Goal: Transaction & Acquisition: Purchase product/service

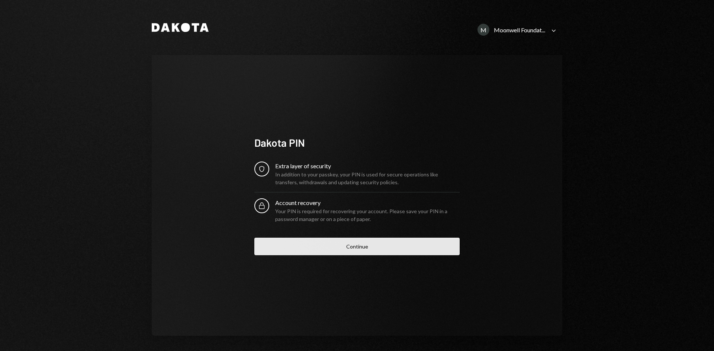
click at [340, 250] on button "Continue" at bounding box center [356, 246] width 205 height 17
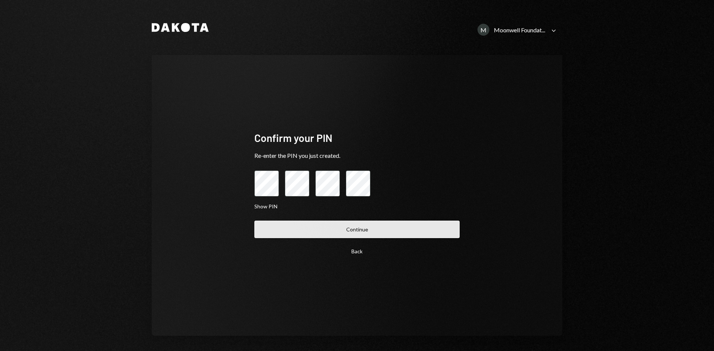
click at [358, 229] on button "Continue" at bounding box center [356, 229] width 205 height 17
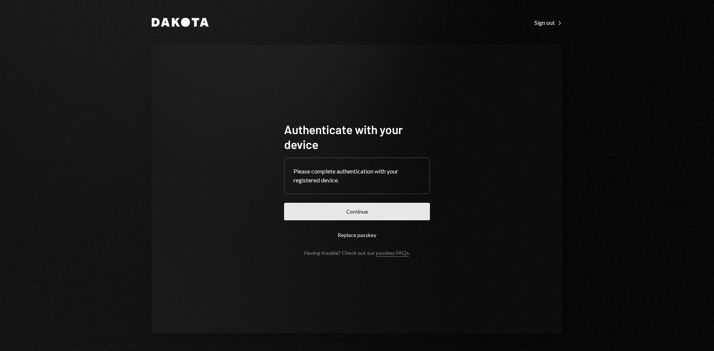
click at [357, 216] on button "Continue" at bounding box center [357, 211] width 146 height 17
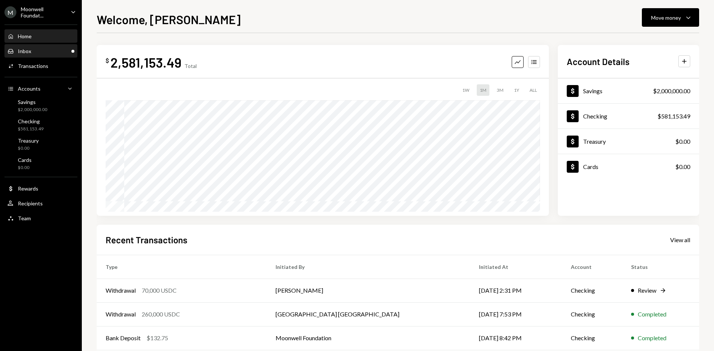
click at [59, 54] on div "Inbox Inbox" at bounding box center [40, 51] width 67 height 7
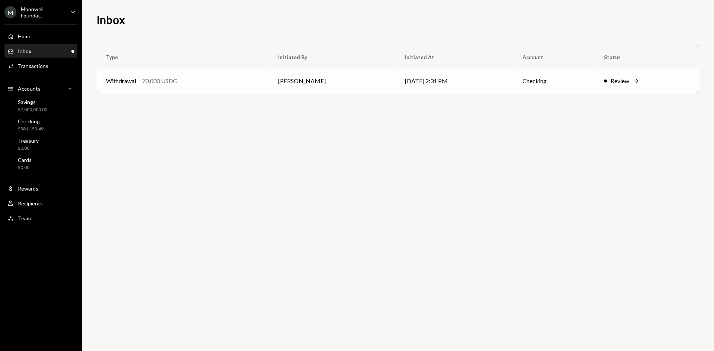
click at [289, 88] on td "[PERSON_NAME]" at bounding box center [332, 81] width 127 height 24
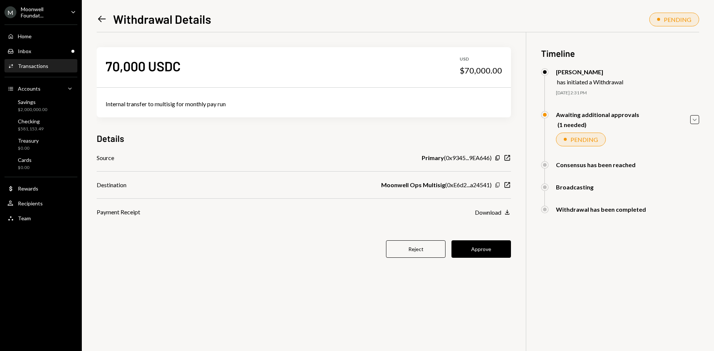
click at [495, 184] on icon "Copy" at bounding box center [498, 185] width 6 height 6
click at [499, 186] on icon "button" at bounding box center [497, 185] width 4 height 5
click at [482, 250] on button "Approve" at bounding box center [481, 249] width 60 height 17
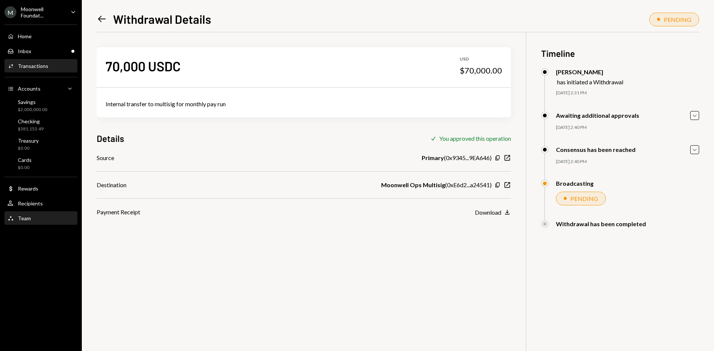
click at [36, 215] on div "Team Team" at bounding box center [40, 218] width 67 height 7
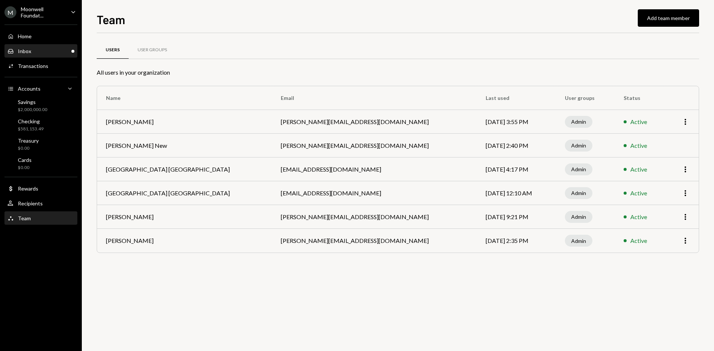
click at [34, 49] on div "Inbox Inbox" at bounding box center [40, 51] width 67 height 7
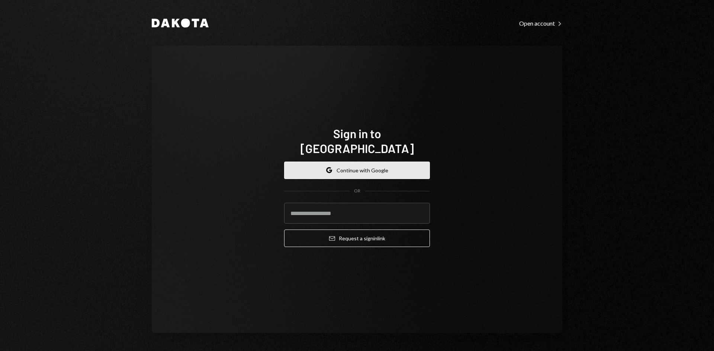
click at [334, 164] on button "Google Continue with Google" at bounding box center [357, 170] width 146 height 17
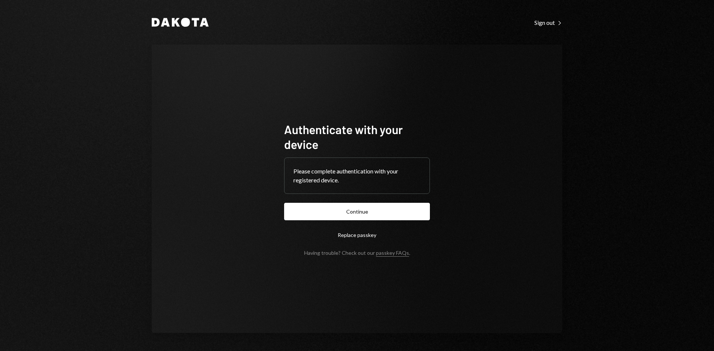
click at [345, 203] on form "Authenticate with your device Please complete authentication with your register…" at bounding box center [357, 189] width 146 height 134
click at [345, 203] on button "Continue" at bounding box center [357, 211] width 146 height 17
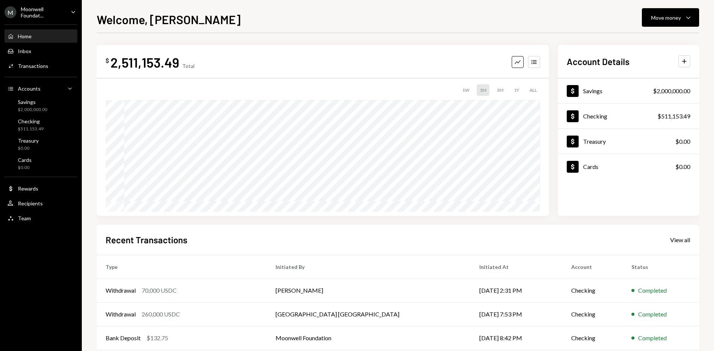
click at [61, 12] on div "Moonwell Foundat..." at bounding box center [43, 12] width 44 height 13
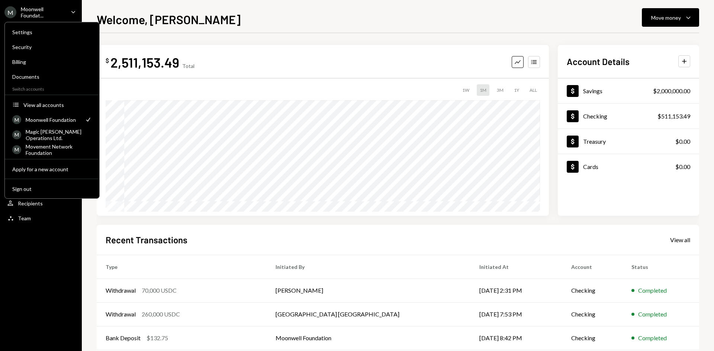
click at [252, 34] on div "$ 2,511,153.49 Total Graph Accounts 1W 1M 3M 1Y ALL Account Details Plus Dollar…" at bounding box center [398, 223] width 602 height 380
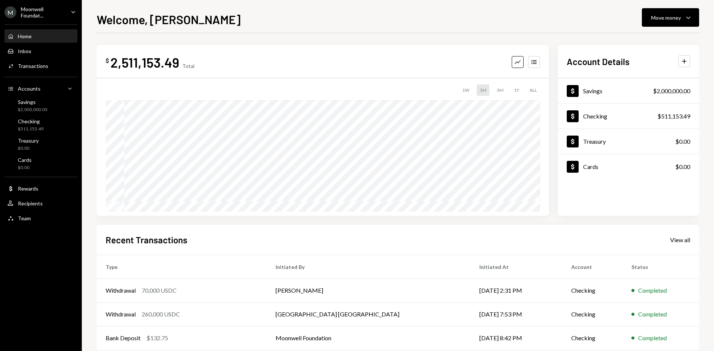
click at [31, 13] on div "Moonwell Foundat..." at bounding box center [43, 12] width 44 height 13
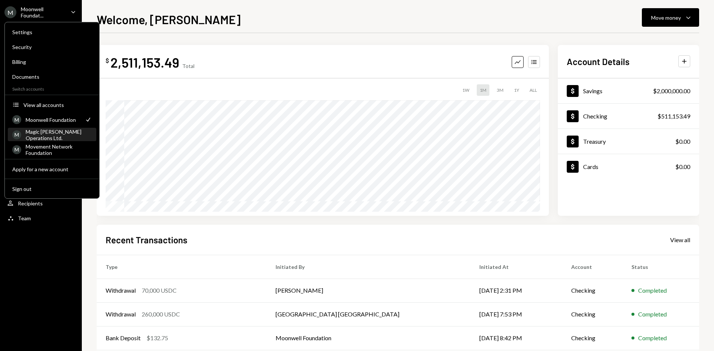
click at [43, 134] on div "Magic Newton Operations Ltd." at bounding box center [59, 135] width 66 height 13
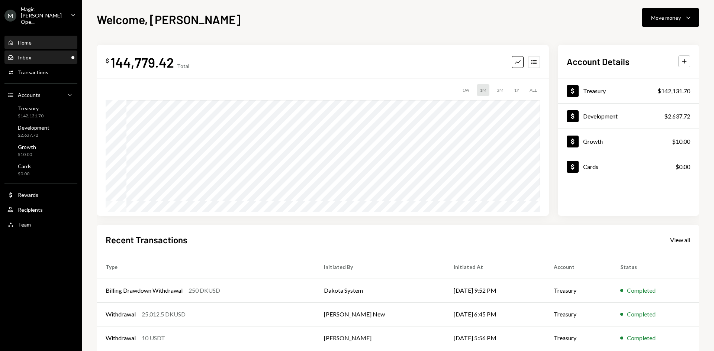
click at [38, 54] on div "Inbox Inbox" at bounding box center [40, 57] width 67 height 7
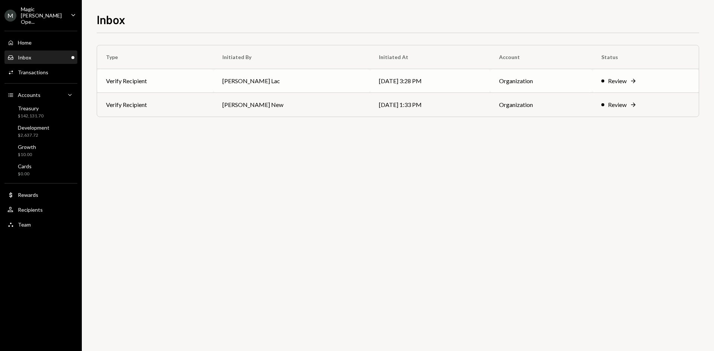
click at [267, 92] on td "Harrison Lac" at bounding box center [291, 81] width 156 height 24
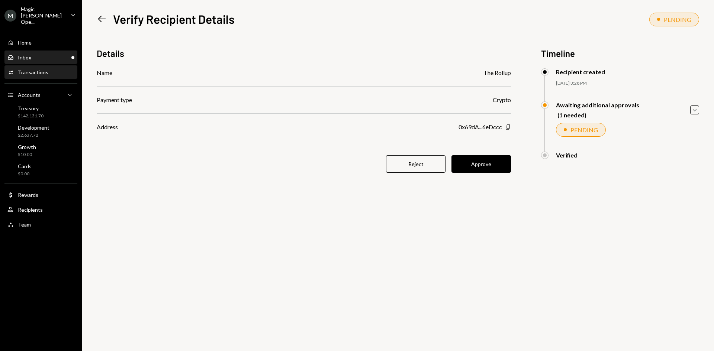
click at [53, 56] on div "Inbox Inbox" at bounding box center [40, 57] width 67 height 13
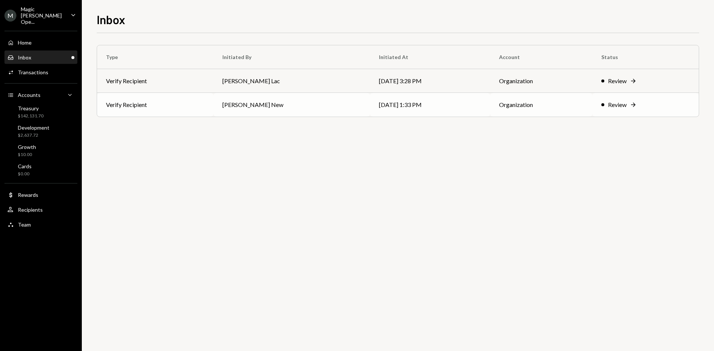
click at [197, 108] on td "Verify Recipient" at bounding box center [155, 105] width 116 height 24
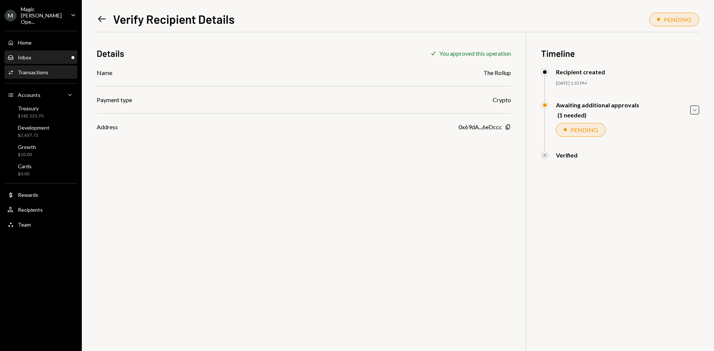
click at [17, 54] on div "Inbox Inbox" at bounding box center [19, 57] width 24 height 7
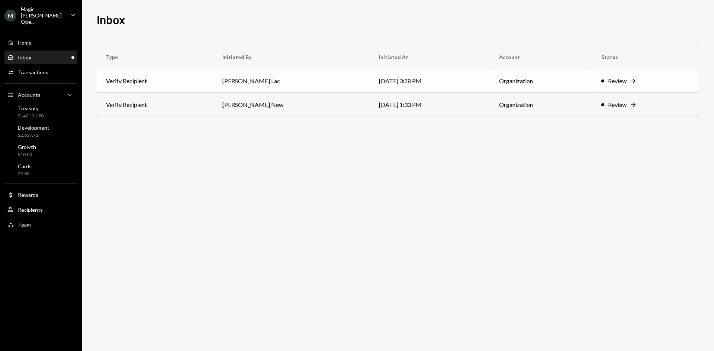
click at [418, 89] on td "09/11/25 3:28 PM" at bounding box center [430, 81] width 120 height 24
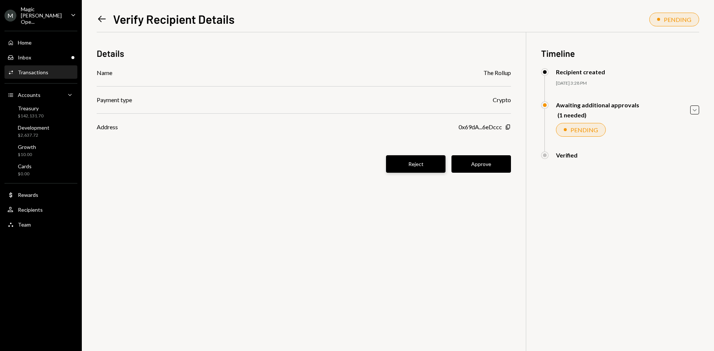
click at [428, 162] on button "Reject" at bounding box center [416, 163] width 60 height 17
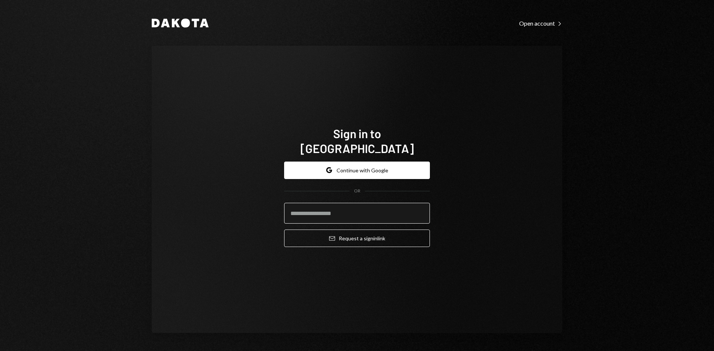
click at [325, 204] on input "email" at bounding box center [357, 213] width 146 height 21
click at [340, 162] on button "Google Continue with Google" at bounding box center [357, 170] width 146 height 17
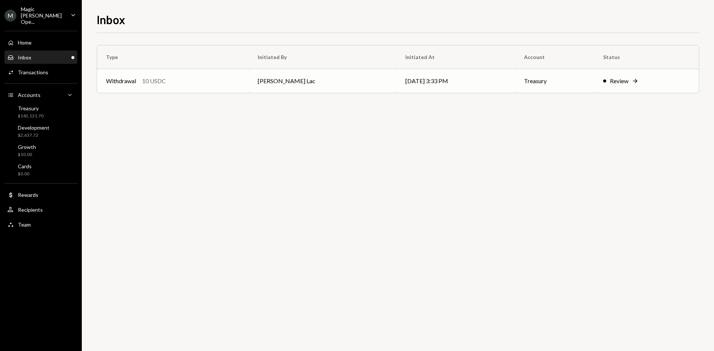
click at [450, 89] on td "[DATE] 3:33 PM" at bounding box center [455, 81] width 119 height 24
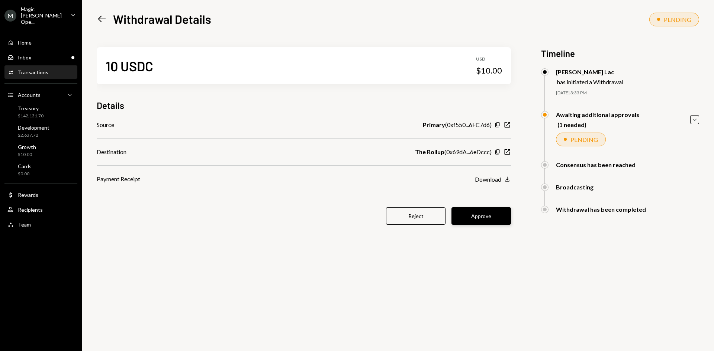
click at [473, 213] on button "Approve" at bounding box center [481, 216] width 60 height 17
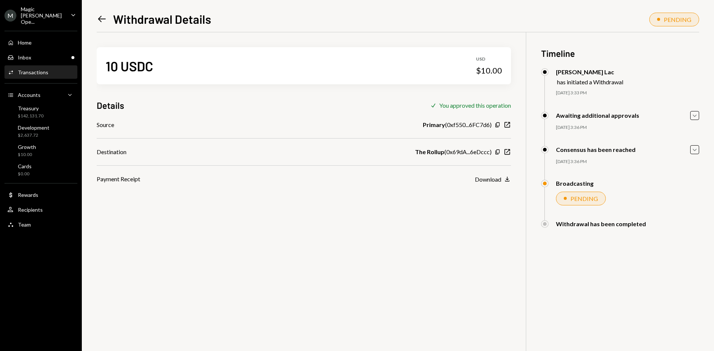
click at [247, 202] on div "10 USDC USD $10.00 Details Check You approved this operation Source Primary ( 0…" at bounding box center [398, 207] width 602 height 351
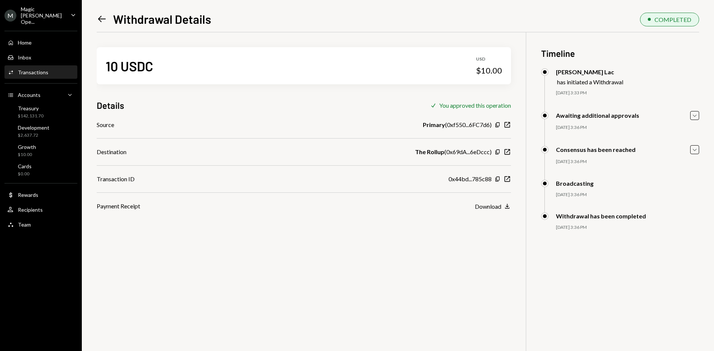
click at [358, 257] on div "10 USDC USD $10.00 Details Check You approved this operation Source Primary ( 0…" at bounding box center [398, 207] width 602 height 351
click at [510, 181] on icon "New Window" at bounding box center [507, 179] width 7 height 7
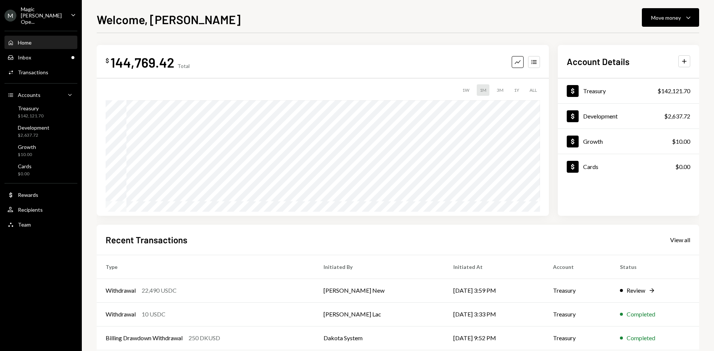
click at [58, 8] on div "Magic [PERSON_NAME] Ope..." at bounding box center [43, 15] width 44 height 19
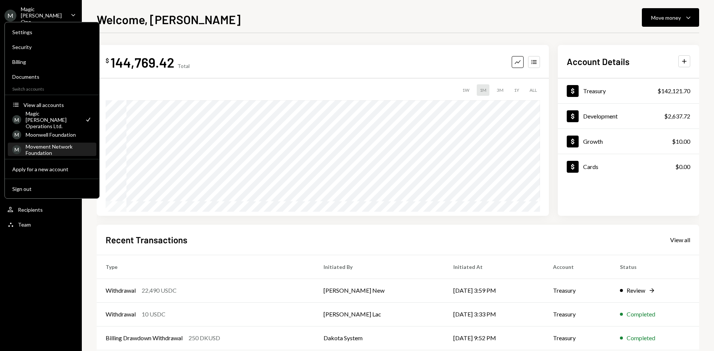
click at [59, 146] on div "Movement Network Foundation" at bounding box center [59, 150] width 66 height 13
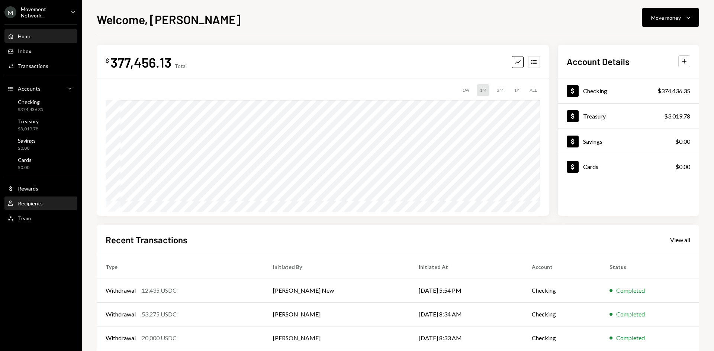
click at [42, 202] on div "Recipients" at bounding box center [30, 203] width 25 height 6
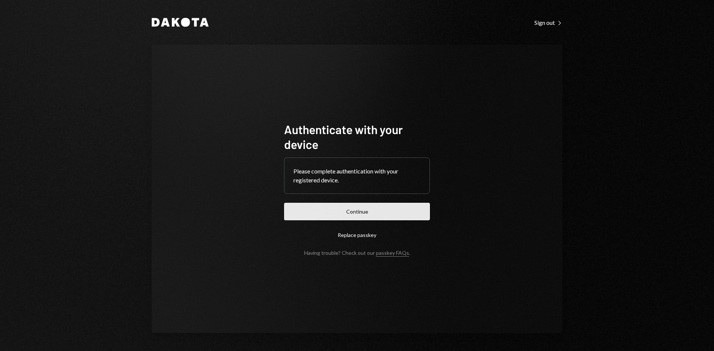
click at [320, 207] on button "Continue" at bounding box center [357, 211] width 146 height 17
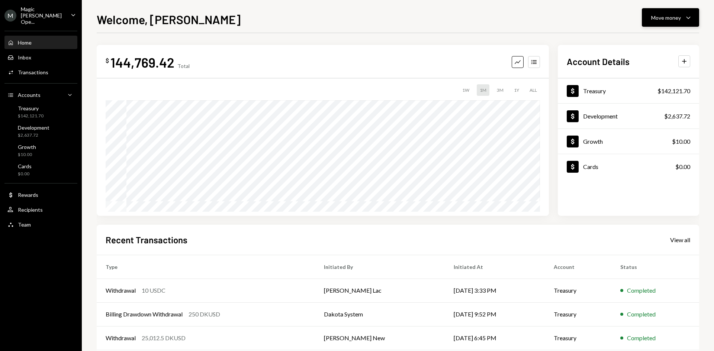
click at [680, 16] on div "Move money" at bounding box center [666, 18] width 30 height 8
click at [662, 37] on div "Send" at bounding box center [664, 40] width 54 height 8
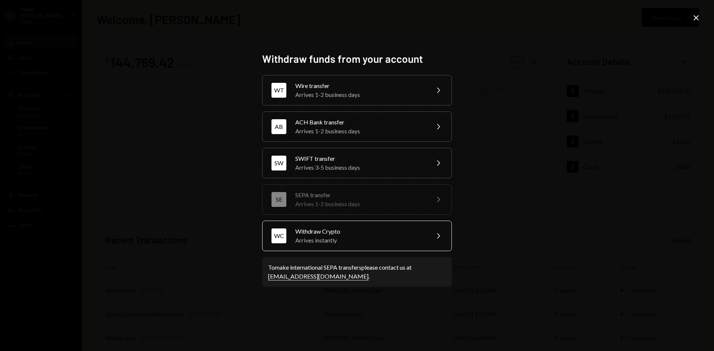
click at [372, 239] on div "Arrives instantly" at bounding box center [359, 240] width 129 height 9
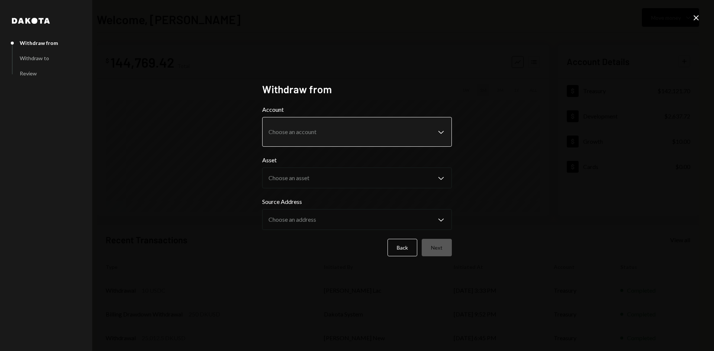
click at [328, 133] on body "M Magic Newton Ope... Caret Down Home Home Inbox Inbox Activities Transactions …" at bounding box center [357, 175] width 714 height 351
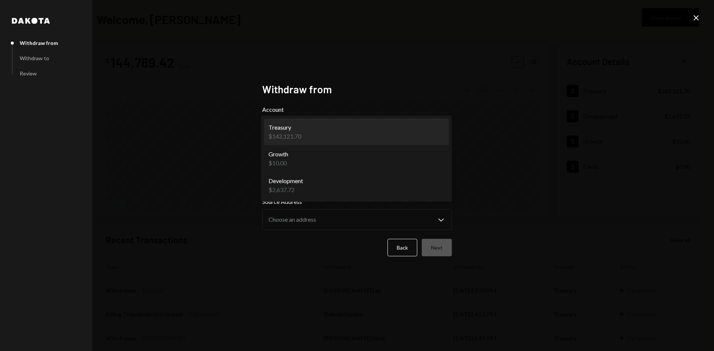
select select "**********"
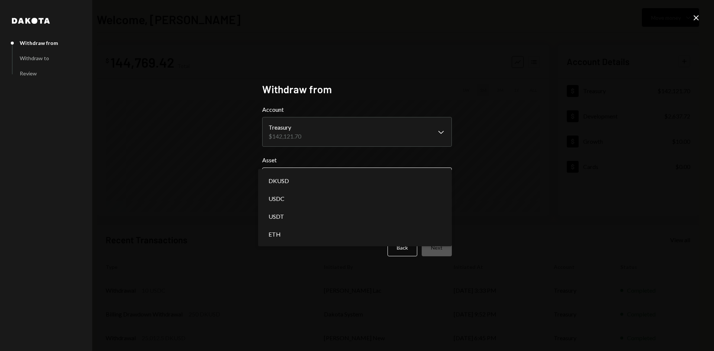
click at [316, 171] on body "**********" at bounding box center [357, 175] width 714 height 351
select select "****"
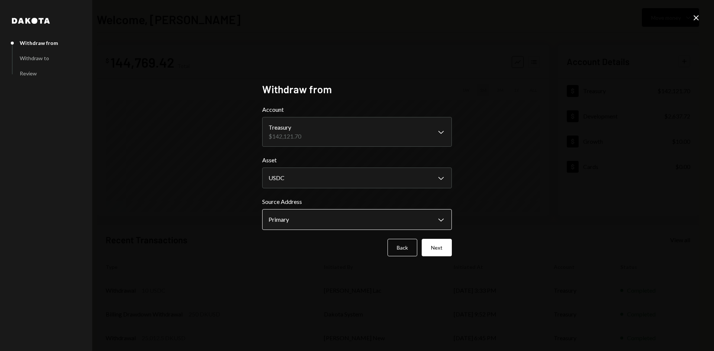
click at [337, 221] on body "**********" at bounding box center [357, 175] width 714 height 351
click at [527, 187] on div "**********" at bounding box center [357, 175] width 714 height 351
click at [413, 225] on body "**********" at bounding box center [357, 175] width 714 height 351
click at [495, 206] on div "**********" at bounding box center [357, 175] width 714 height 351
click at [444, 247] on button "Next" at bounding box center [437, 247] width 30 height 17
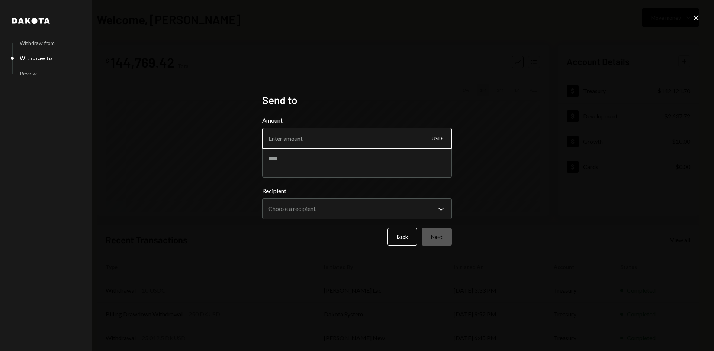
click at [329, 143] on input "Amount" at bounding box center [357, 138] width 190 height 21
type input "22490"
click at [329, 216] on body "**********" at bounding box center [357, 175] width 714 height 351
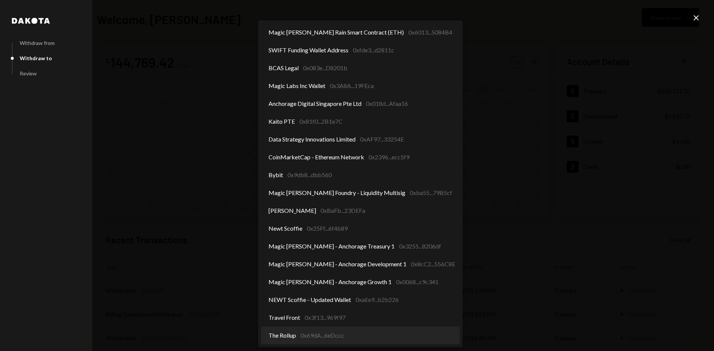
select select "**********"
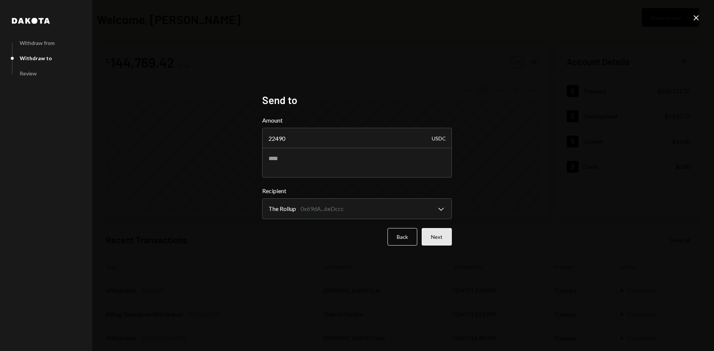
click at [438, 233] on button "Next" at bounding box center [437, 236] width 30 height 17
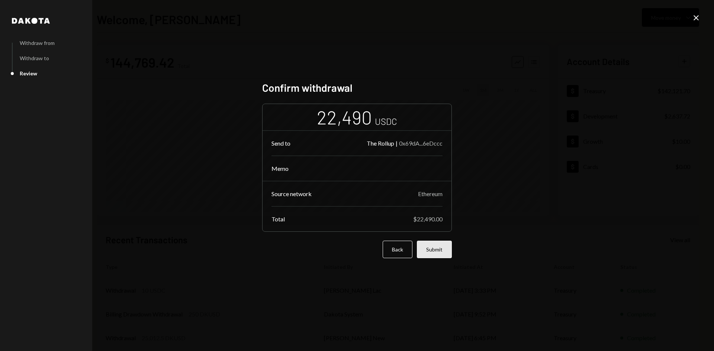
click at [429, 246] on button "Submit" at bounding box center [434, 249] width 35 height 17
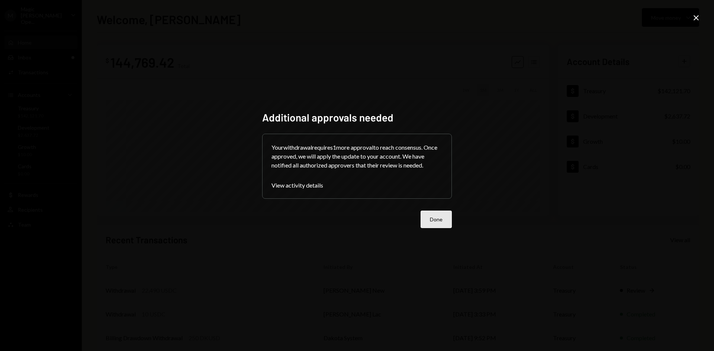
click at [434, 217] on button "Done" at bounding box center [436, 219] width 31 height 17
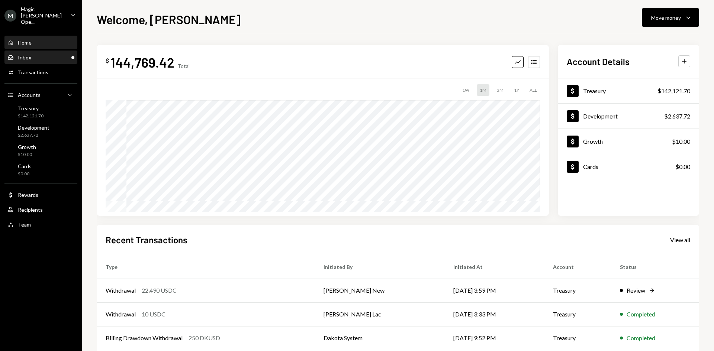
click at [30, 55] on div "Inbox Inbox" at bounding box center [40, 57] width 67 height 13
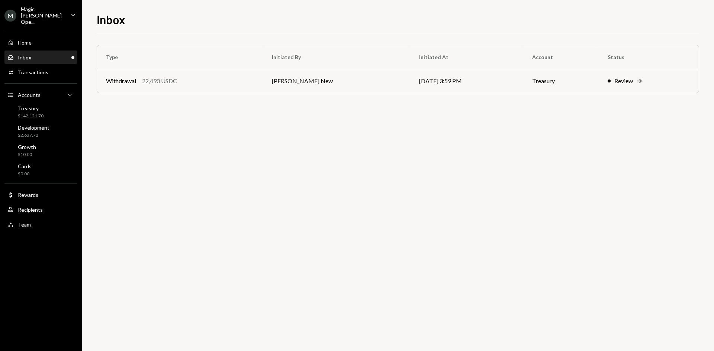
click at [245, 94] on div "Type Initiated By Initiated At Account Status Withdrawal 22,490 USDC Richard By…" at bounding box center [398, 76] width 602 height 63
click at [270, 75] on td "[PERSON_NAME] New" at bounding box center [336, 81] width 147 height 24
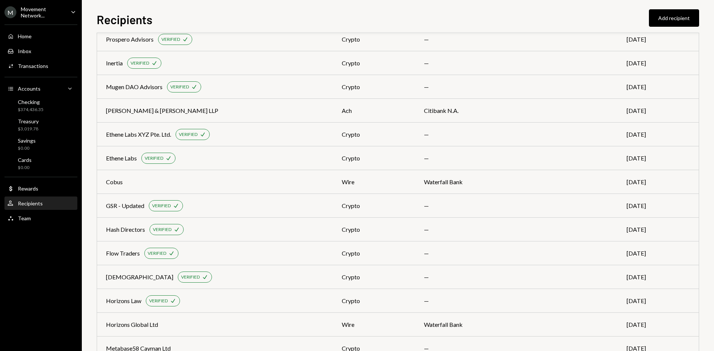
scroll to position [211, 0]
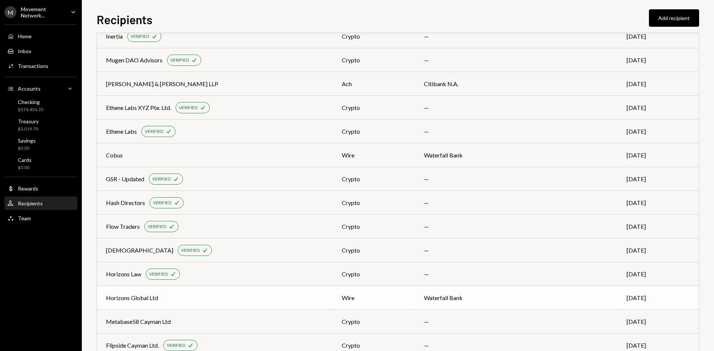
click at [321, 294] on div "Horizons Global Ltd" at bounding box center [215, 298] width 218 height 9
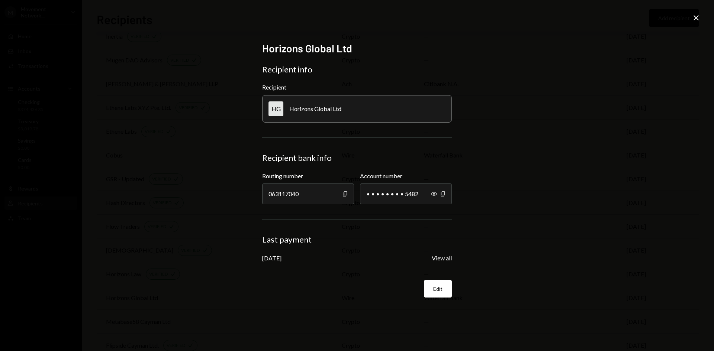
click at [694, 13] on icon "Close" at bounding box center [696, 17] width 9 height 9
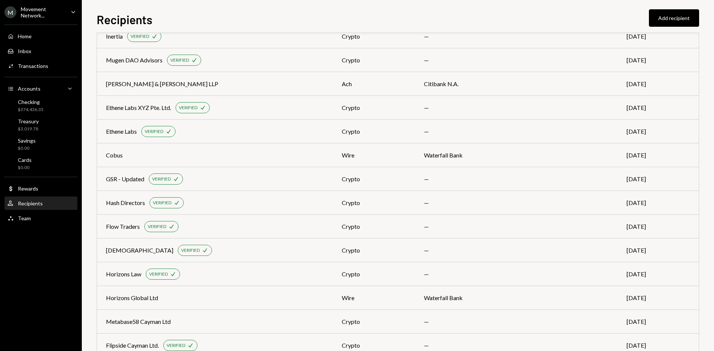
click at [45, 12] on div "Movement Network..." at bounding box center [43, 12] width 44 height 13
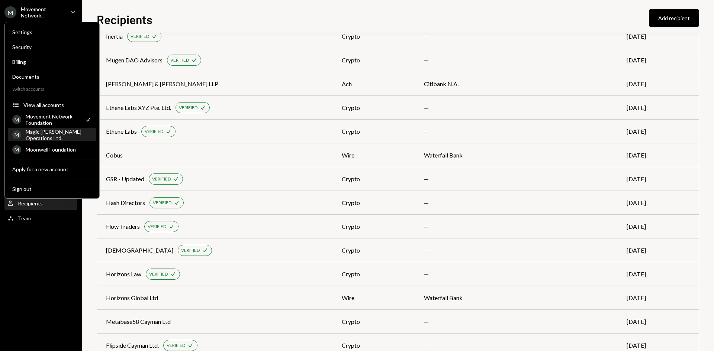
click at [72, 132] on div "Magic [PERSON_NAME] Operations Ltd." at bounding box center [59, 135] width 66 height 13
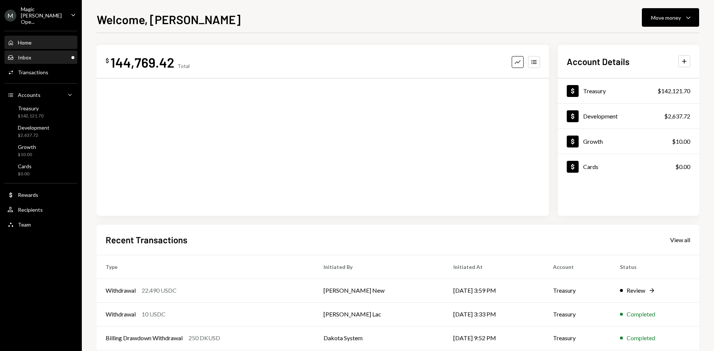
click at [43, 51] on div "Inbox Inbox" at bounding box center [40, 57] width 67 height 13
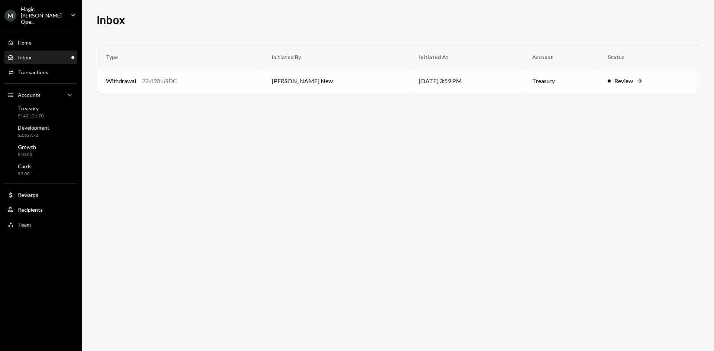
click at [241, 84] on div "Withdrawal 22,490 USDC" at bounding box center [180, 81] width 148 height 9
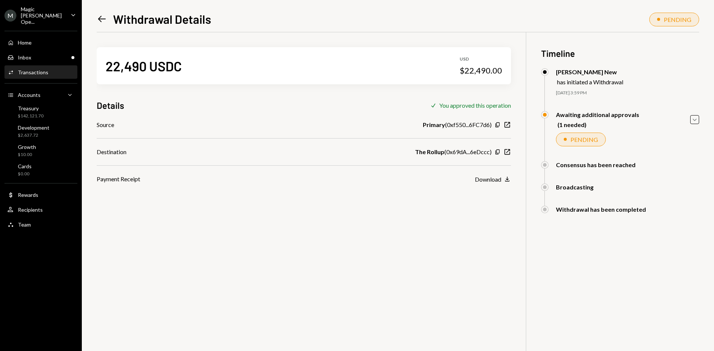
click at [99, 14] on icon "Left Arrow" at bounding box center [102, 19] width 10 height 10
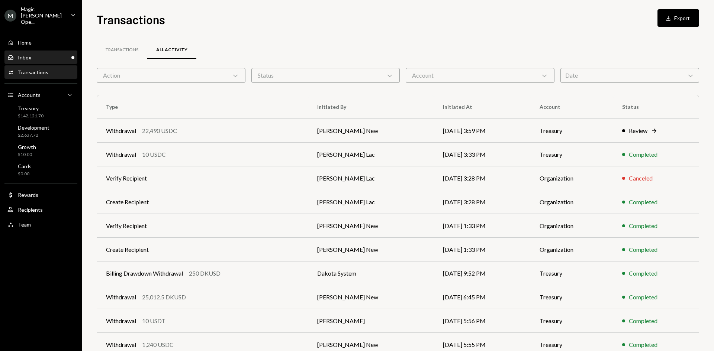
click at [42, 54] on div "Inbox Inbox" at bounding box center [40, 57] width 67 height 7
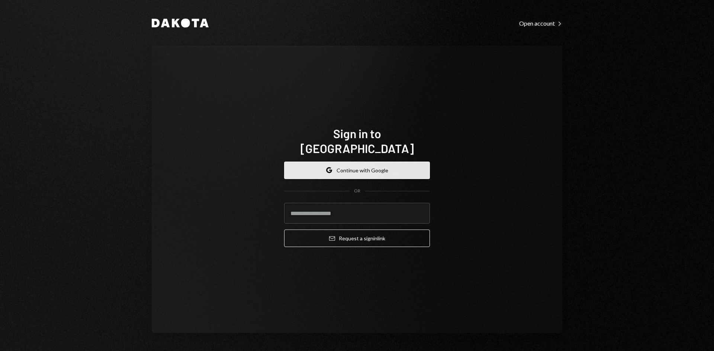
click at [323, 166] on button "Google Continue with Google" at bounding box center [357, 170] width 146 height 17
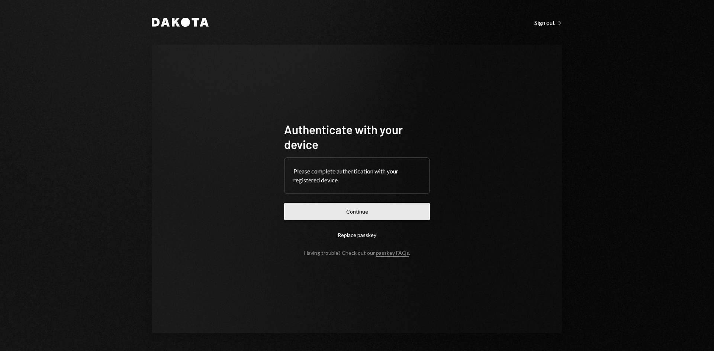
click at [327, 211] on button "Continue" at bounding box center [357, 211] width 146 height 17
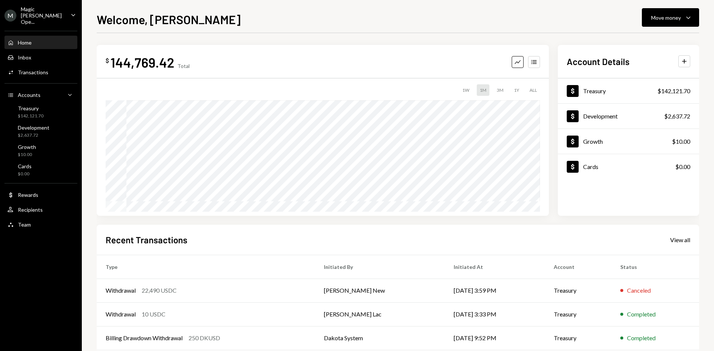
click at [62, 13] on div "Magic [PERSON_NAME] Ope..." at bounding box center [43, 15] width 44 height 19
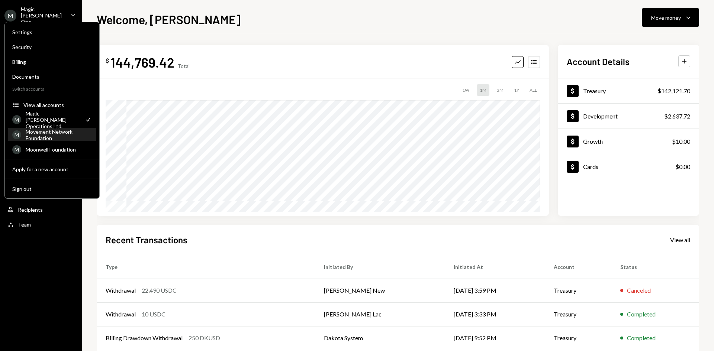
click at [63, 137] on div "Movement Network Foundation" at bounding box center [59, 135] width 66 height 13
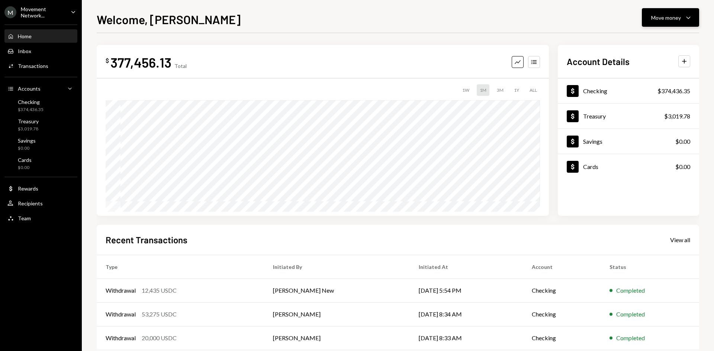
click at [672, 16] on div "Move money" at bounding box center [666, 18] width 30 height 8
click at [650, 43] on div "Send" at bounding box center [664, 40] width 54 height 8
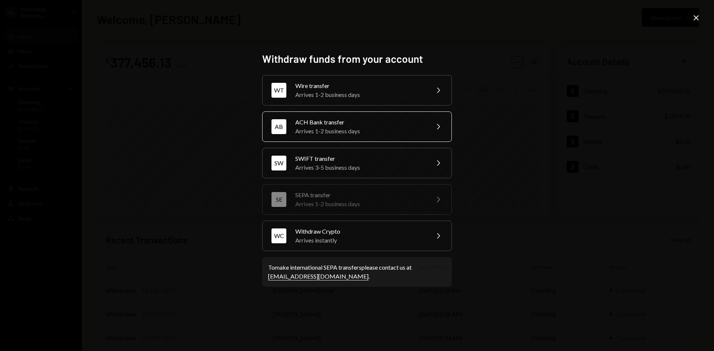
click at [402, 120] on div "ACH Bank transfer" at bounding box center [359, 122] width 129 height 9
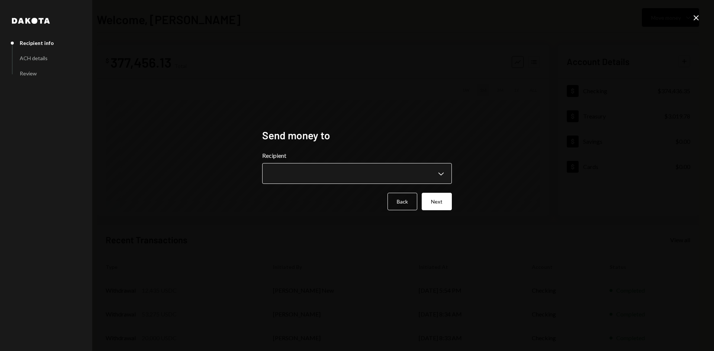
click at [313, 171] on body "**********" at bounding box center [357, 175] width 714 height 351
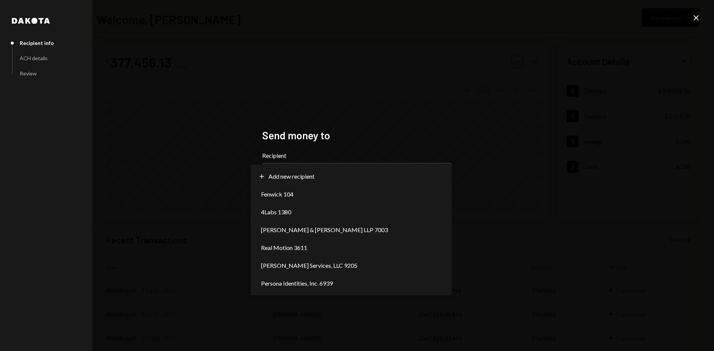
click at [555, 52] on div "**********" at bounding box center [357, 175] width 714 height 351
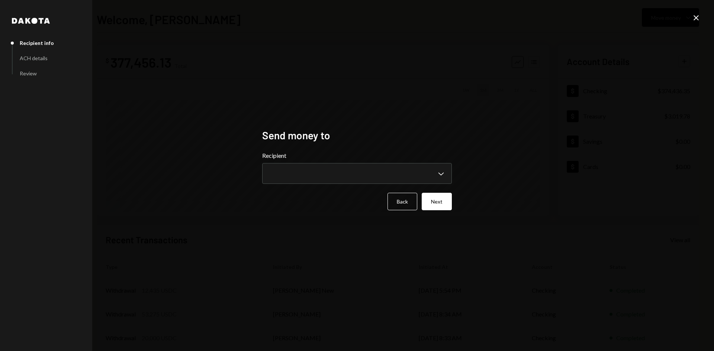
click at [696, 19] on icon "Close" at bounding box center [696, 17] width 9 height 9
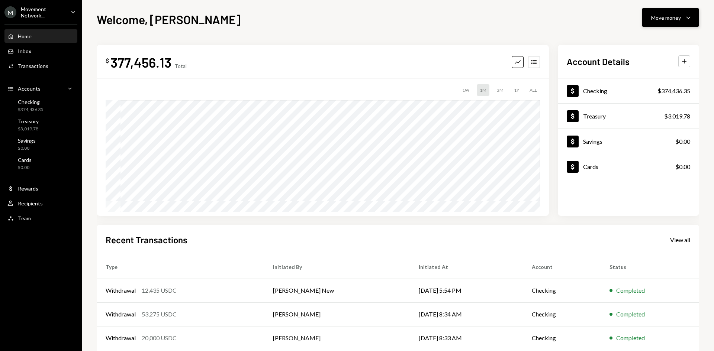
click at [666, 12] on button "Move money Caret Down" at bounding box center [670, 17] width 57 height 19
click at [650, 45] on div "Withdraw Send" at bounding box center [659, 40] width 74 height 17
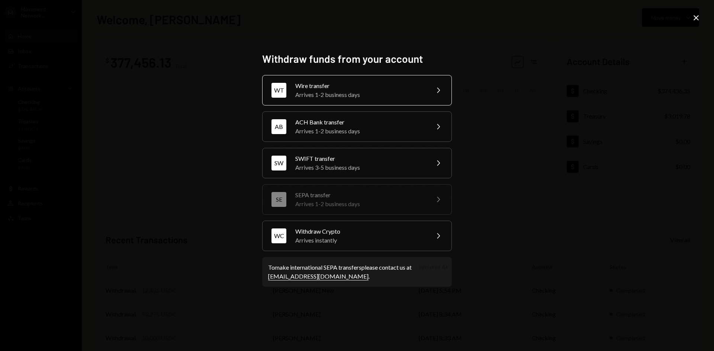
click at [398, 98] on div "Arrives 1-2 business days" at bounding box center [359, 94] width 129 height 9
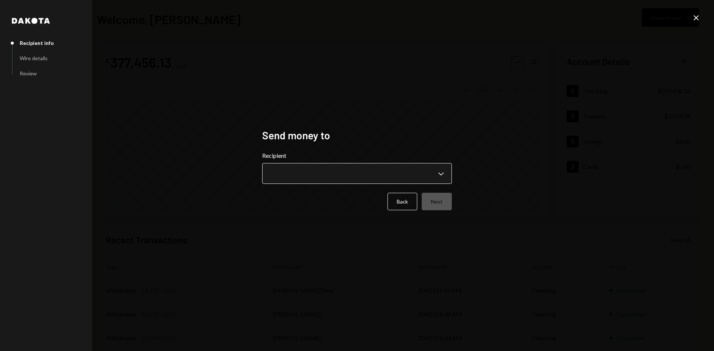
click at [306, 166] on body "**********" at bounding box center [357, 175] width 714 height 351
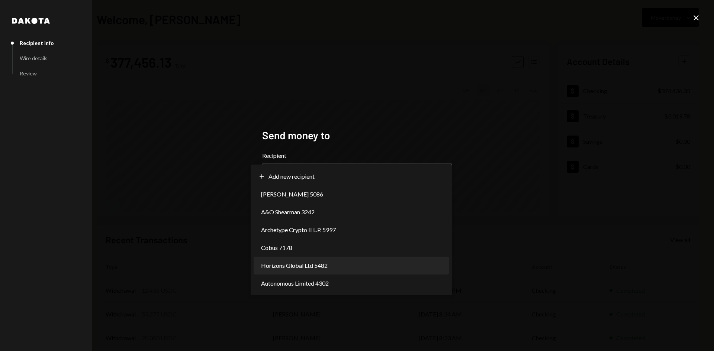
select select "**********"
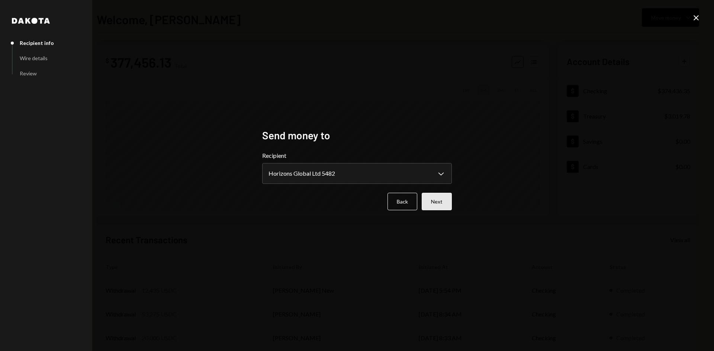
click at [442, 203] on button "Next" at bounding box center [437, 201] width 30 height 17
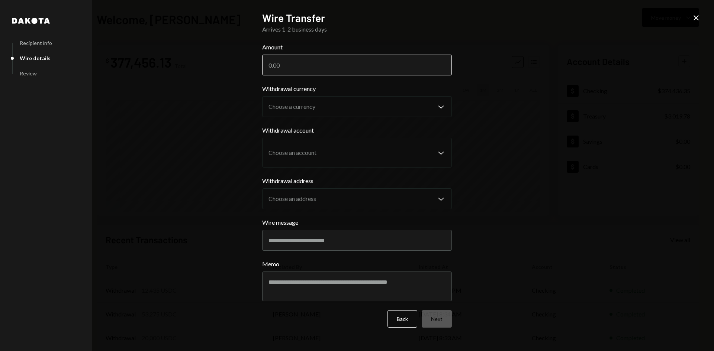
click at [332, 71] on input "Amount" at bounding box center [357, 65] width 190 height 21
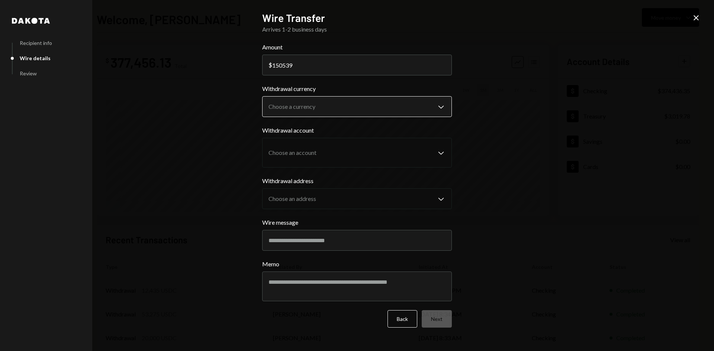
type input "150539"
click at [308, 104] on body "M Movement Network... Caret Down Home Home Inbox Inbox Activities Transactions …" at bounding box center [357, 175] width 714 height 351
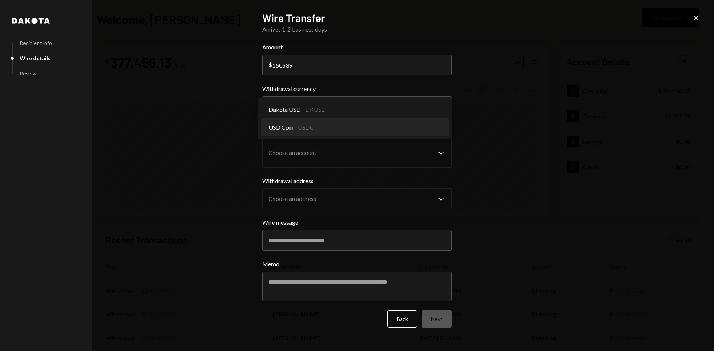
select select "****"
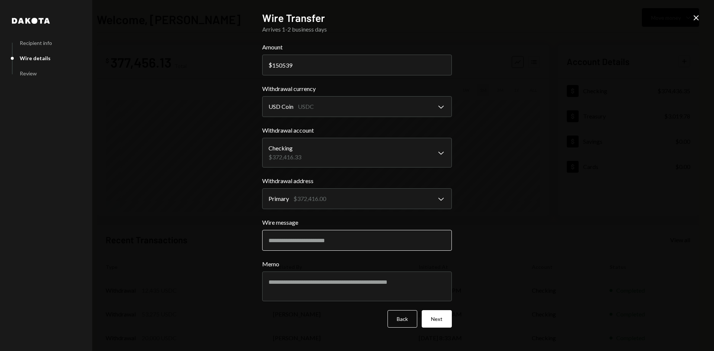
click at [319, 244] on input "Wire message" at bounding box center [357, 240] width 190 height 21
type input "**********"
click at [352, 285] on textarea "Memo" at bounding box center [357, 287] width 190 height 30
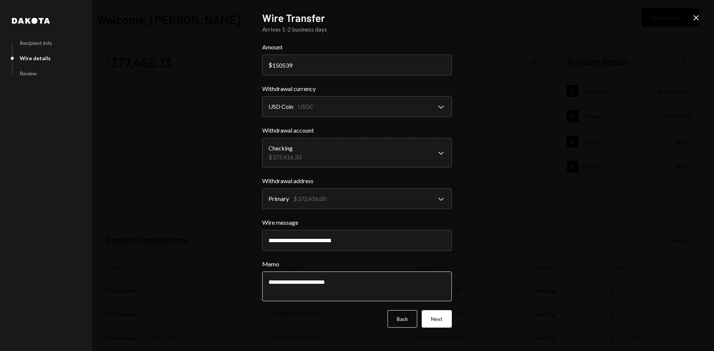
click at [296, 284] on textarea "**********" at bounding box center [357, 287] width 190 height 30
type textarea "**********"
click at [446, 319] on button "Next" at bounding box center [437, 319] width 30 height 17
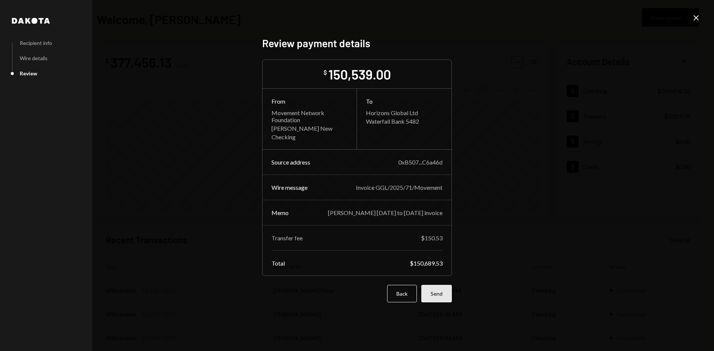
click at [433, 294] on button "Send" at bounding box center [436, 293] width 30 height 17
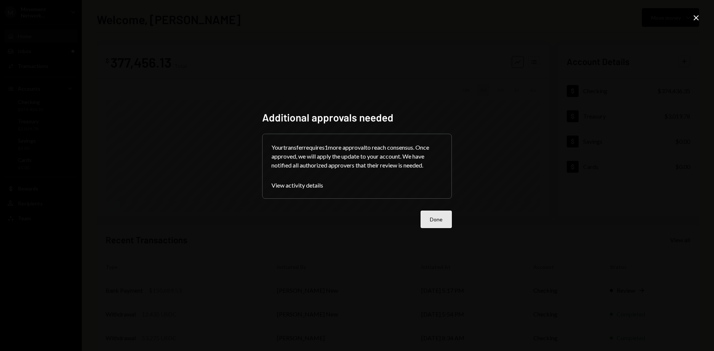
click at [442, 226] on button "Done" at bounding box center [436, 219] width 31 height 17
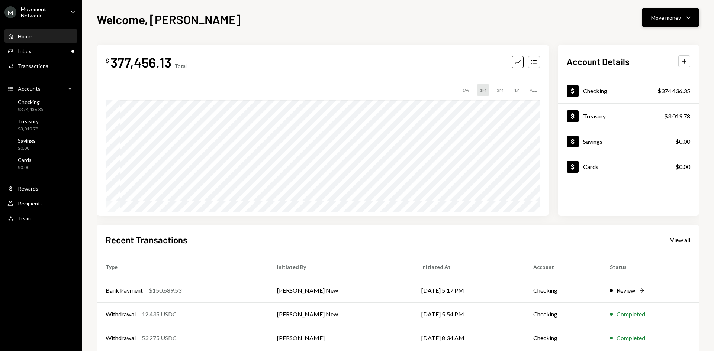
click at [659, 11] on button "Move money Caret Down" at bounding box center [670, 17] width 57 height 19
click at [634, 35] on div "Withdraw Send" at bounding box center [659, 40] width 74 height 17
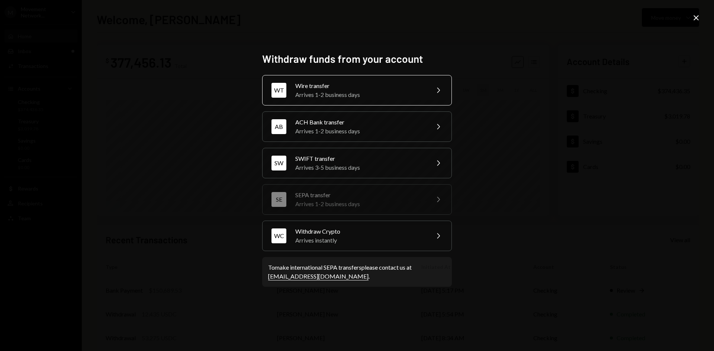
click at [343, 98] on div "Arrives 1-2 business days" at bounding box center [359, 94] width 129 height 9
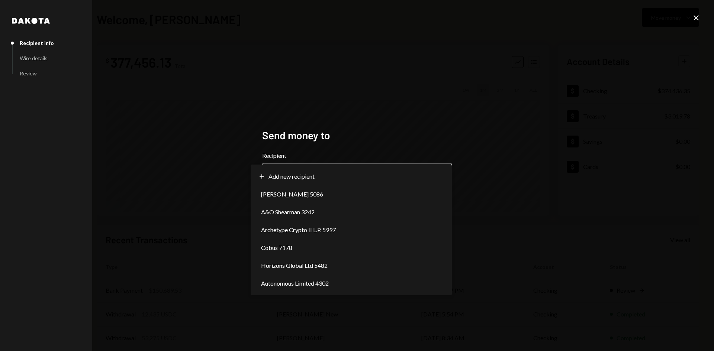
click at [332, 176] on body "**********" at bounding box center [357, 175] width 714 height 351
select select "**********"
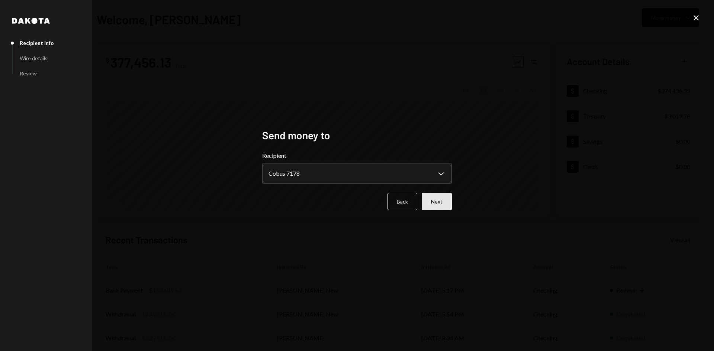
click at [432, 197] on button "Next" at bounding box center [437, 201] width 30 height 17
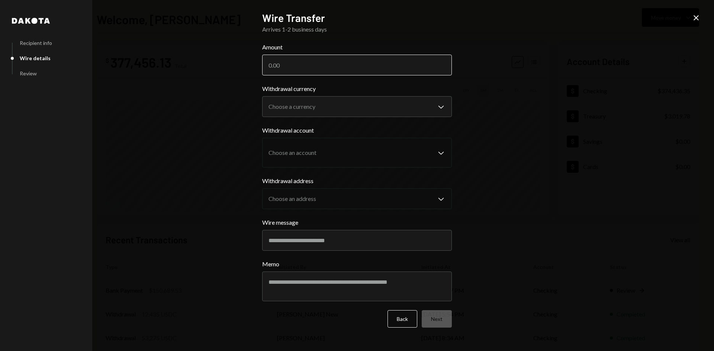
click at [313, 65] on input "Amount" at bounding box center [357, 65] width 190 height 21
type input "38925"
click at [287, 98] on body "M Movement Network... Caret Down Home Home Inbox Inbox Activities Transactions …" at bounding box center [357, 175] width 714 height 351
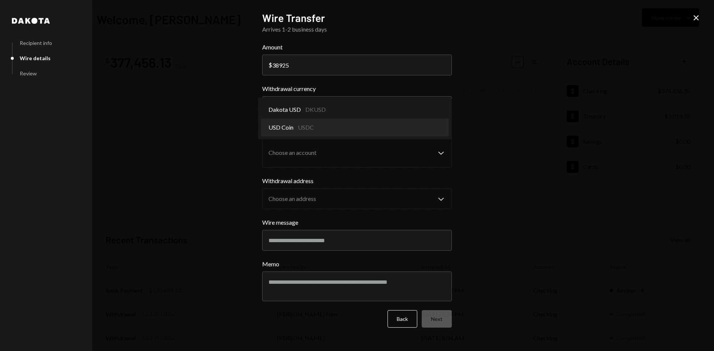
select select "****"
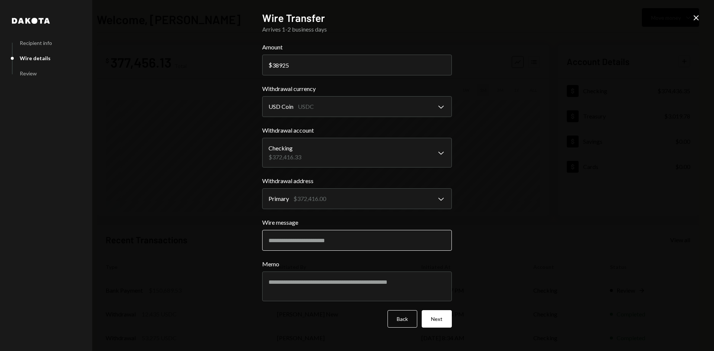
click at [338, 244] on input "Wire message" at bounding box center [357, 240] width 190 height 21
type input "**********"
click at [302, 283] on textarea "Memo" at bounding box center [357, 287] width 190 height 30
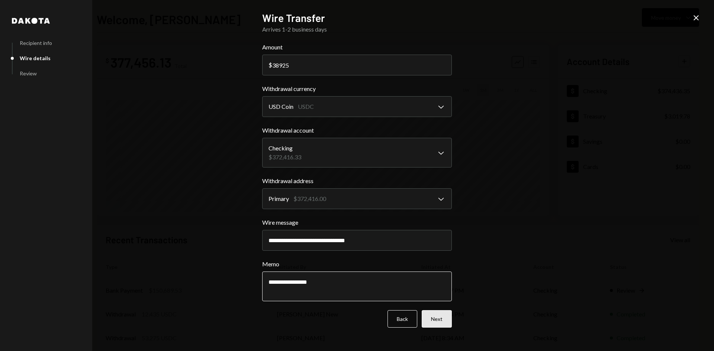
type textarea "**********"
click at [450, 315] on button "Next" at bounding box center [437, 319] width 30 height 17
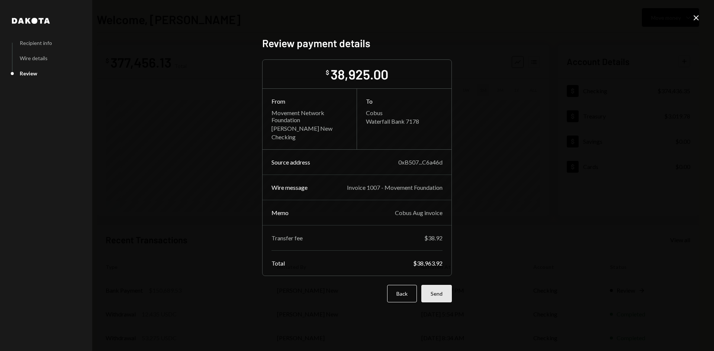
click at [439, 300] on button "Send" at bounding box center [436, 293] width 30 height 17
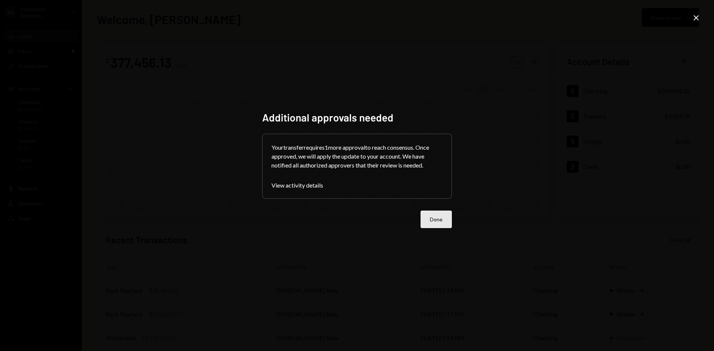
click at [426, 224] on button "Done" at bounding box center [436, 219] width 31 height 17
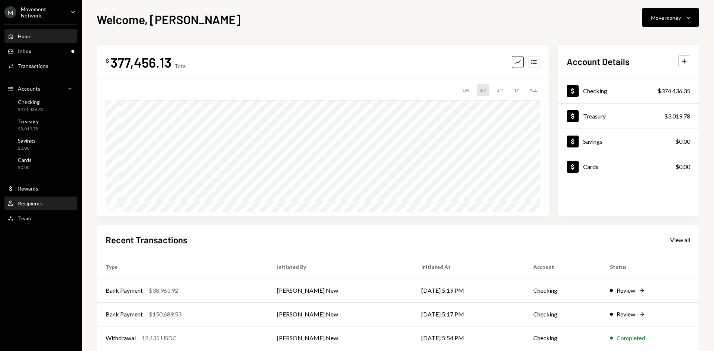
click at [25, 208] on div "User Recipients" at bounding box center [40, 203] width 67 height 13
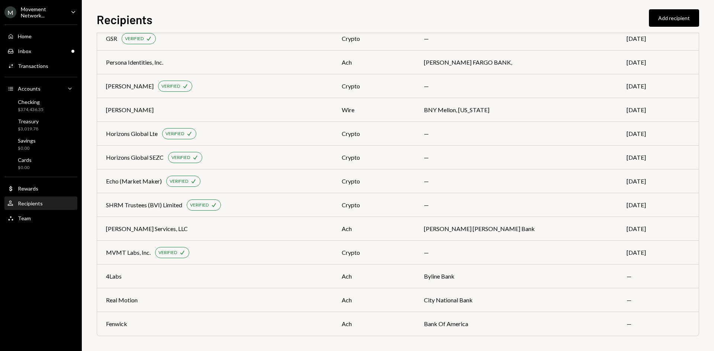
scroll to position [661, 0]
click at [404, 321] on div "ach" at bounding box center [374, 324] width 64 height 9
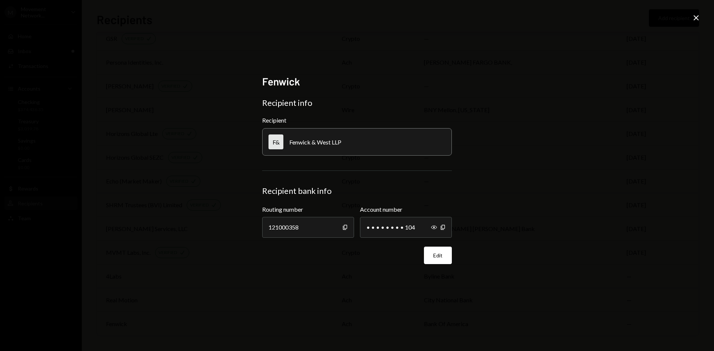
click at [694, 17] on icon "Close" at bounding box center [696, 17] width 9 height 9
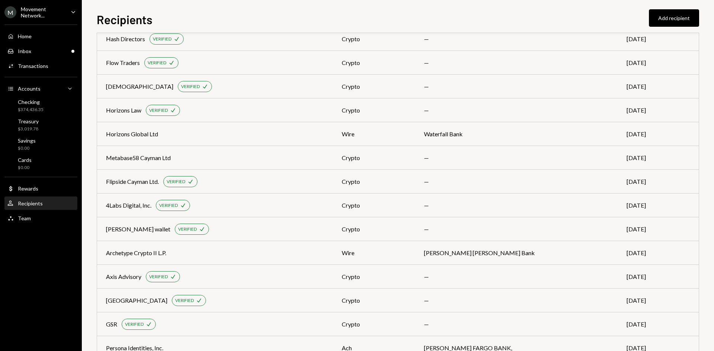
scroll to position [304, 0]
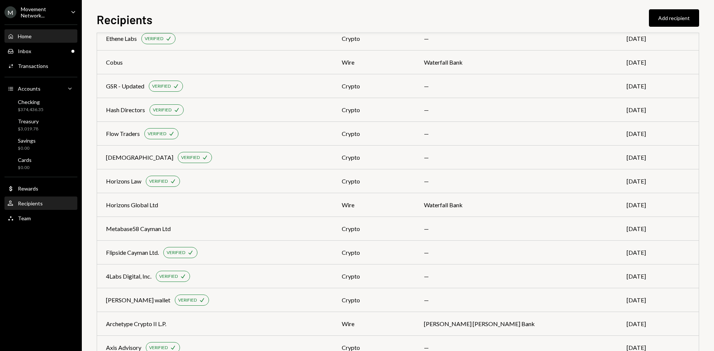
click at [30, 39] on div "Home" at bounding box center [25, 36] width 14 height 6
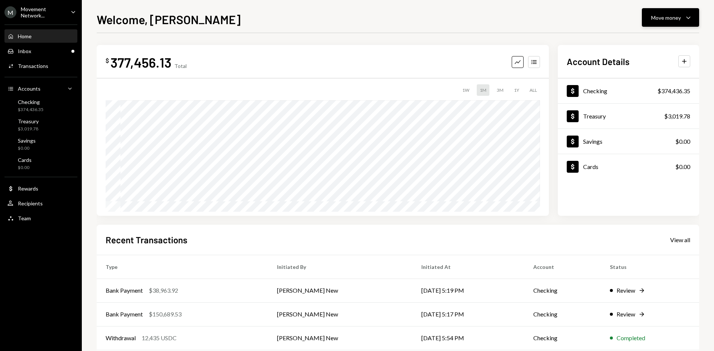
click at [674, 17] on div "Move money" at bounding box center [666, 18] width 30 height 8
click at [653, 38] on div "Send" at bounding box center [664, 40] width 54 height 8
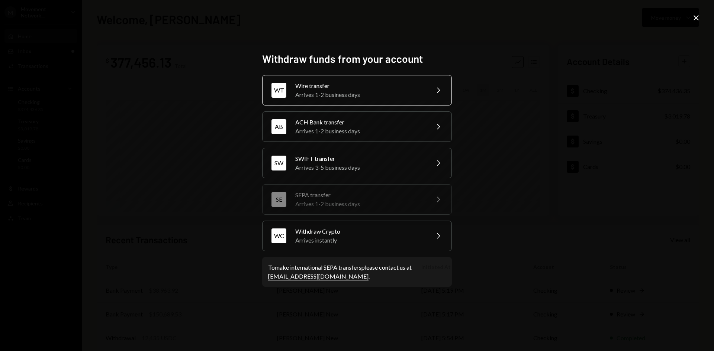
click at [381, 99] on div "Arrives 1-2 business days" at bounding box center [359, 94] width 129 height 9
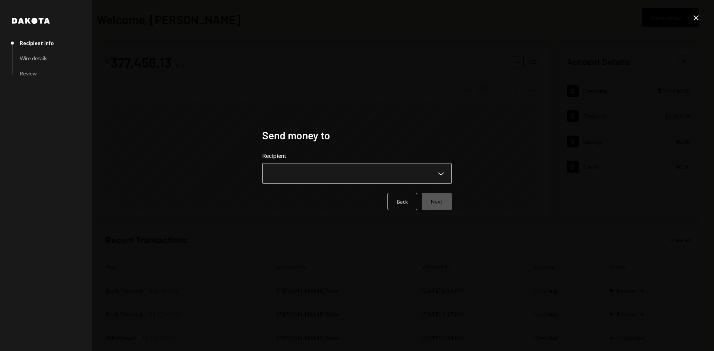
click at [331, 178] on body "**********" at bounding box center [357, 175] width 714 height 351
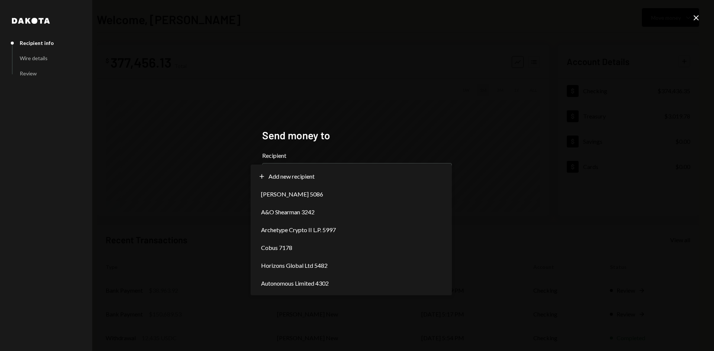
click at [354, 114] on div "**********" at bounding box center [357, 175] width 714 height 351
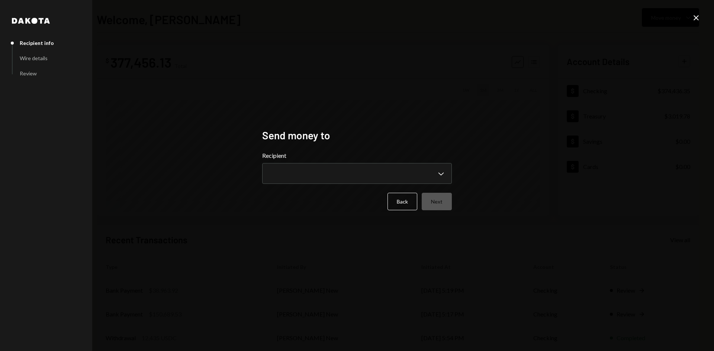
click at [695, 14] on icon "Close" at bounding box center [696, 17] width 9 height 9
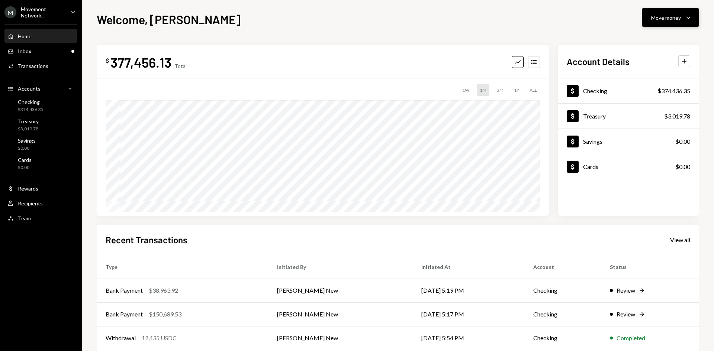
click at [665, 11] on button "Move money Caret Down" at bounding box center [670, 17] width 57 height 19
click at [648, 44] on div "Withdraw Send" at bounding box center [659, 40] width 74 height 17
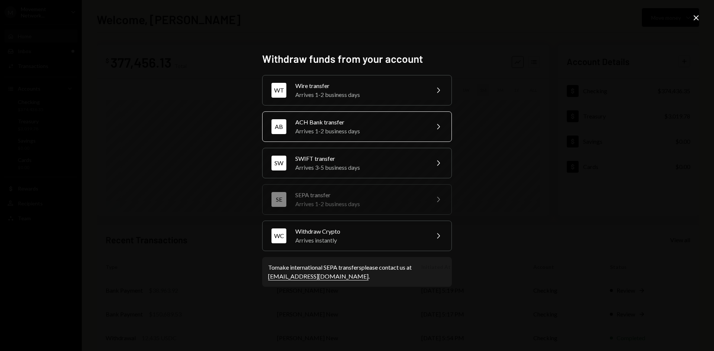
click at [351, 128] on div "Arrives 1-2 business days" at bounding box center [359, 131] width 129 height 9
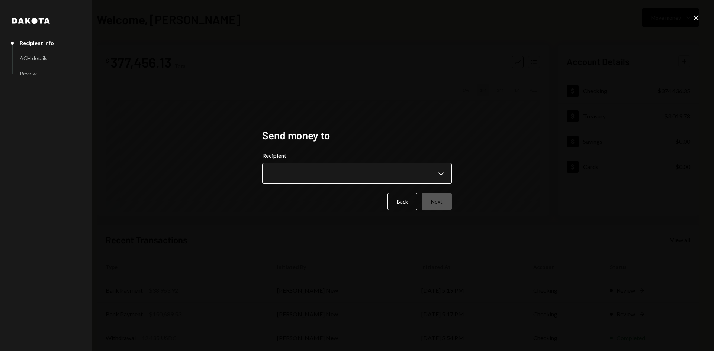
click at [316, 181] on body "**********" at bounding box center [357, 175] width 714 height 351
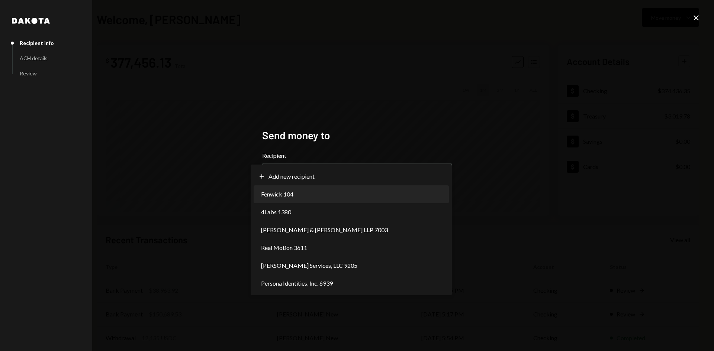
select select "**********"
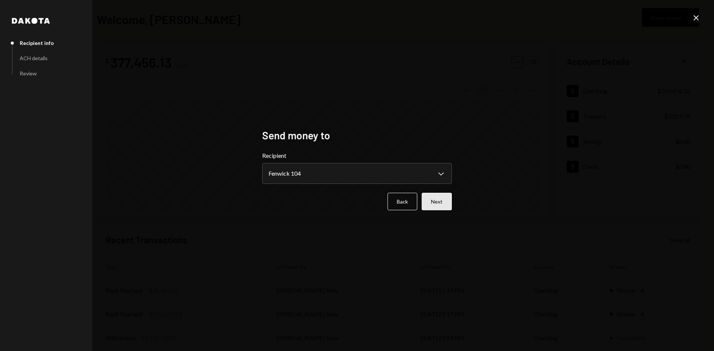
click at [431, 203] on button "Next" at bounding box center [437, 201] width 30 height 17
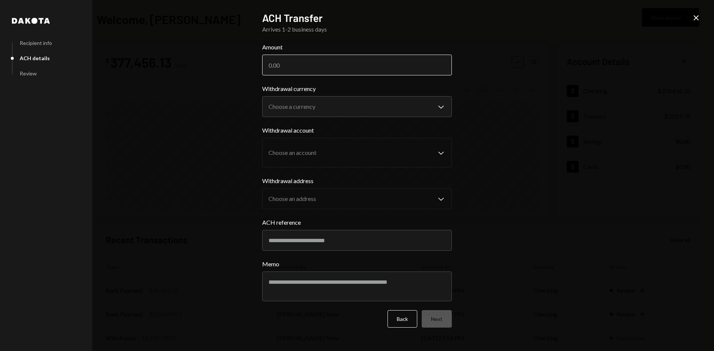
click at [312, 70] on input "Amount" at bounding box center [357, 65] width 190 height 21
type input "99558.26"
click at [289, 105] on body "M Movement Network... Caret Down Home Home Inbox Inbox Activities Transactions …" at bounding box center [357, 175] width 714 height 351
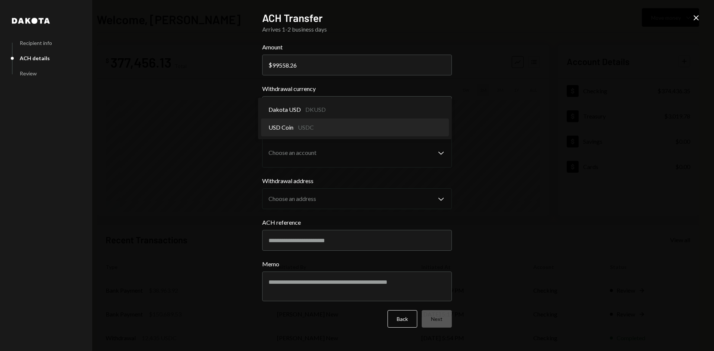
select select "****"
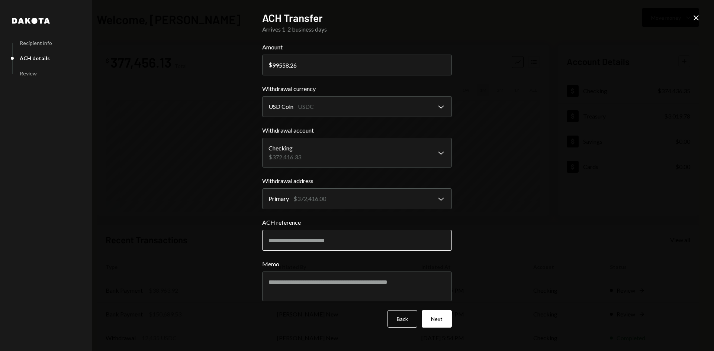
click at [329, 236] on input "ACH reference" at bounding box center [357, 240] width 190 height 21
click at [289, 242] on input "**********" at bounding box center [357, 240] width 190 height 21
type input "*"
type input "*******"
click at [444, 312] on button "Next" at bounding box center [437, 319] width 30 height 17
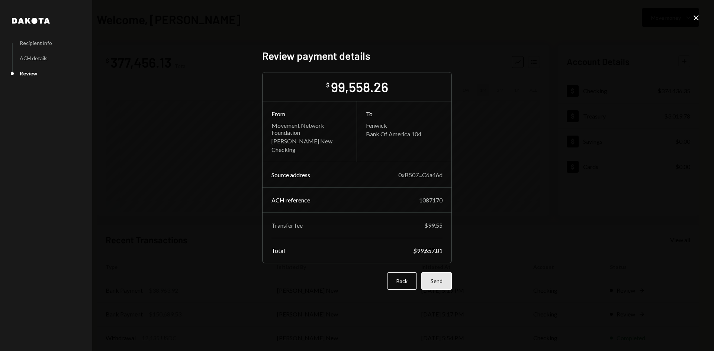
click at [444, 282] on button "Send" at bounding box center [436, 281] width 30 height 17
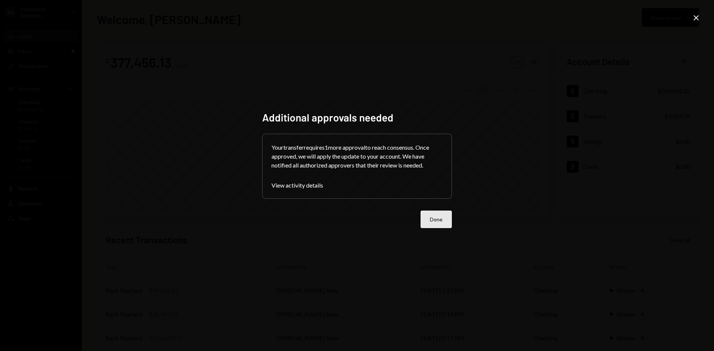
click at [426, 216] on button "Done" at bounding box center [436, 219] width 31 height 17
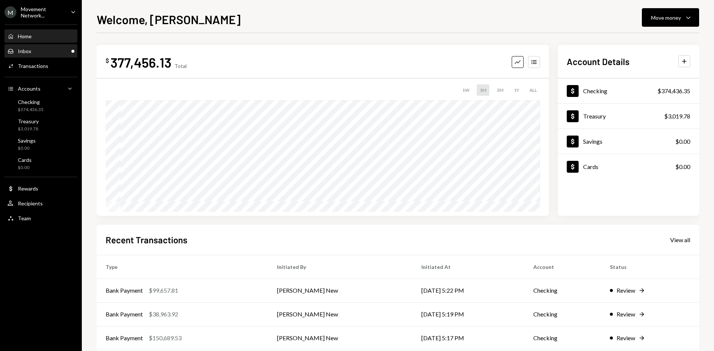
click at [37, 52] on div "Inbox Inbox" at bounding box center [40, 51] width 67 height 7
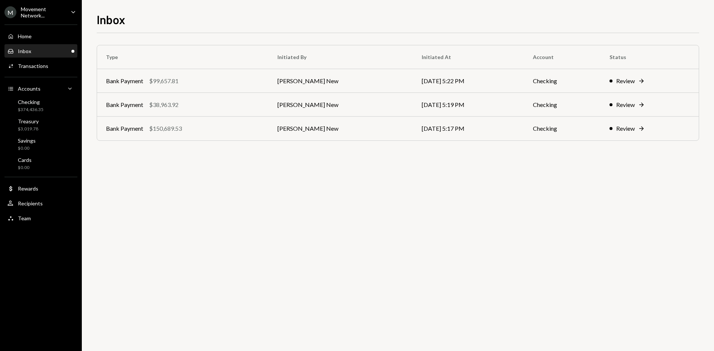
click at [28, 7] on div "Movement Network..." at bounding box center [43, 12] width 44 height 13
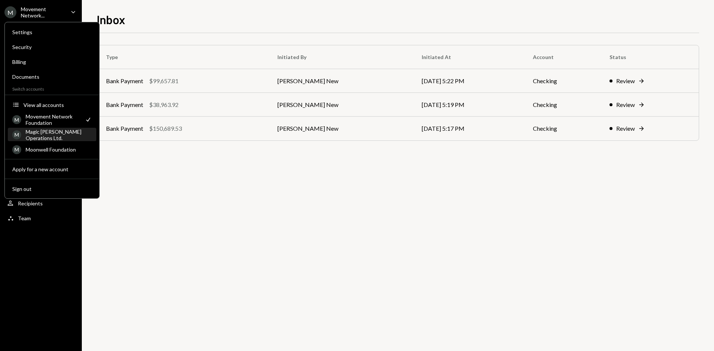
click at [45, 134] on div "Magic [PERSON_NAME] Operations Ltd." at bounding box center [59, 135] width 66 height 13
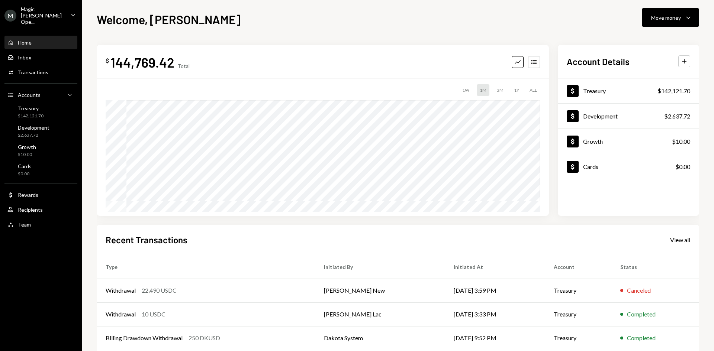
click at [34, 13] on div "Magic [PERSON_NAME] Ope..." at bounding box center [43, 15] width 44 height 19
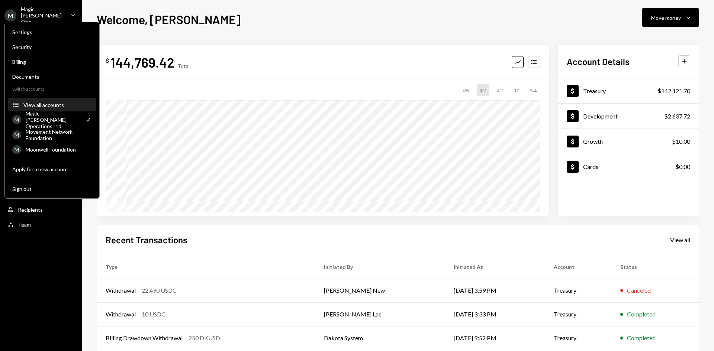
click at [48, 103] on div "View all accounts" at bounding box center [57, 105] width 68 height 6
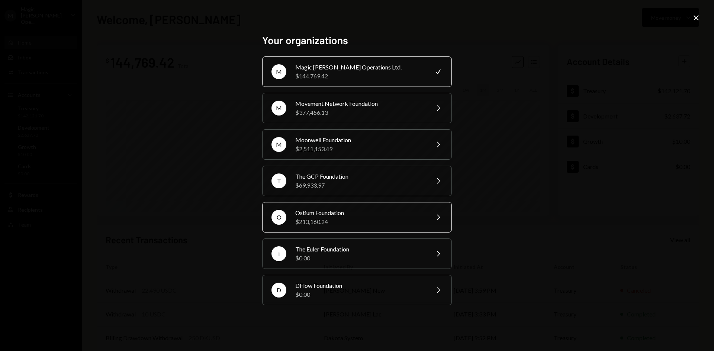
click at [313, 221] on div "$213,160.24" at bounding box center [359, 222] width 129 height 9
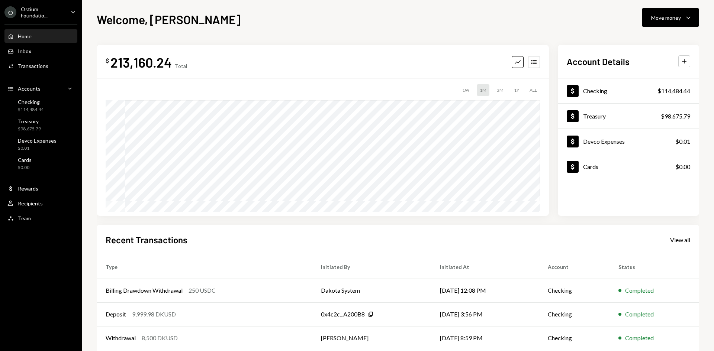
click at [533, 88] on div "ALL" at bounding box center [533, 90] width 13 height 12
